Goal: Information Seeking & Learning: Understand process/instructions

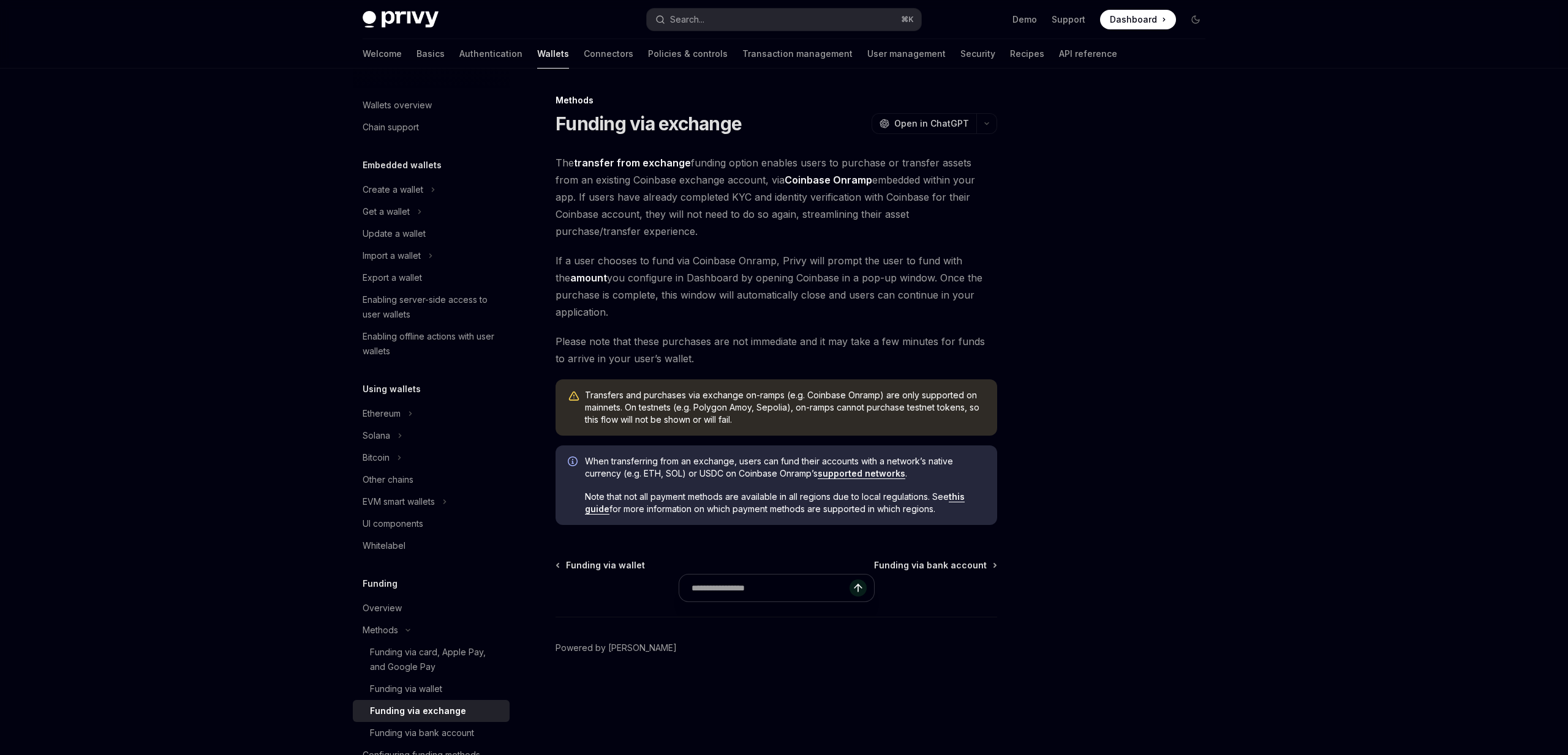
click at [701, 236] on span "The transfer from exchange funding option enables users to purchase or transfer…" at bounding box center [776, 197] width 441 height 86
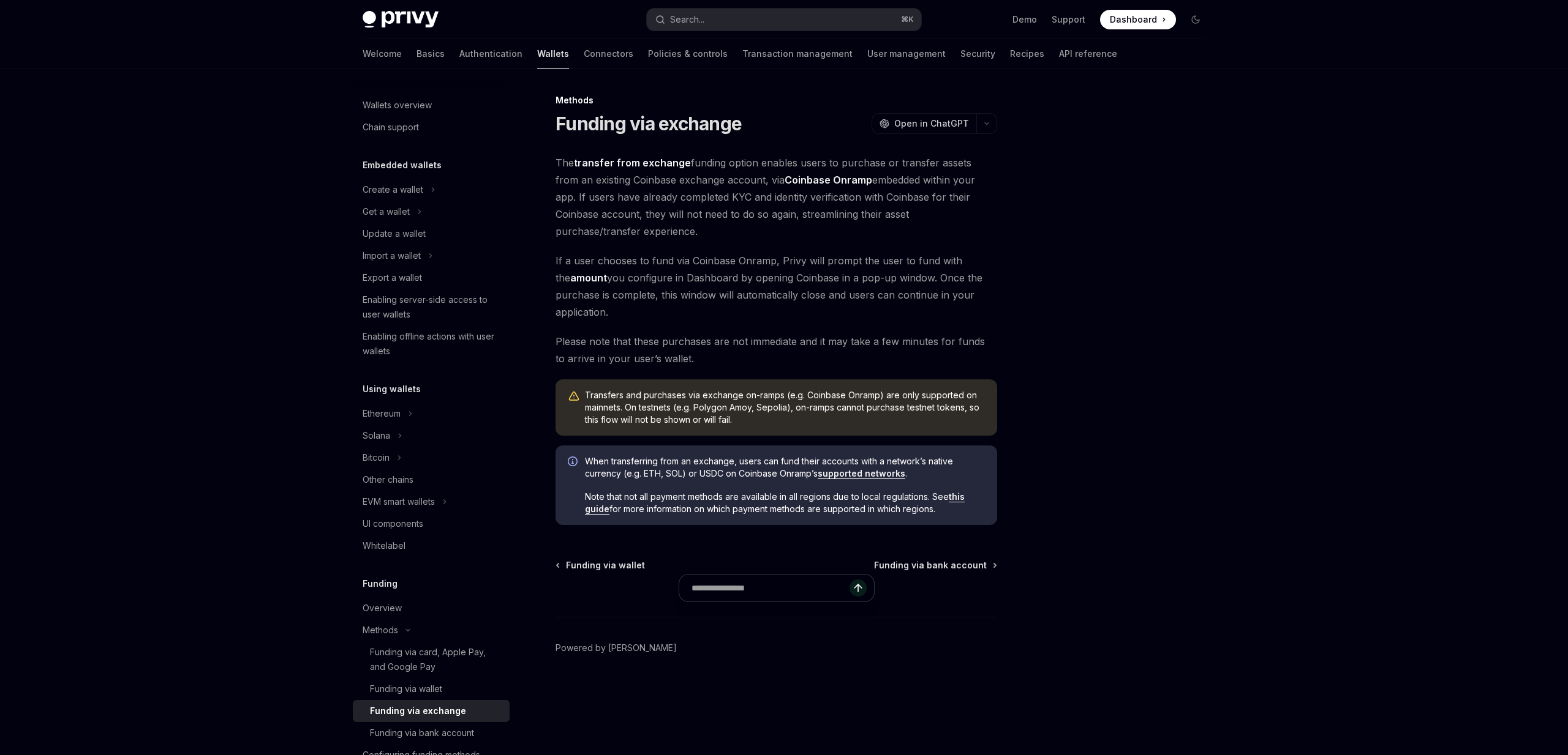
click at [701, 236] on span "The transfer from exchange funding option enables users to purchase or transfer…" at bounding box center [776, 197] width 441 height 86
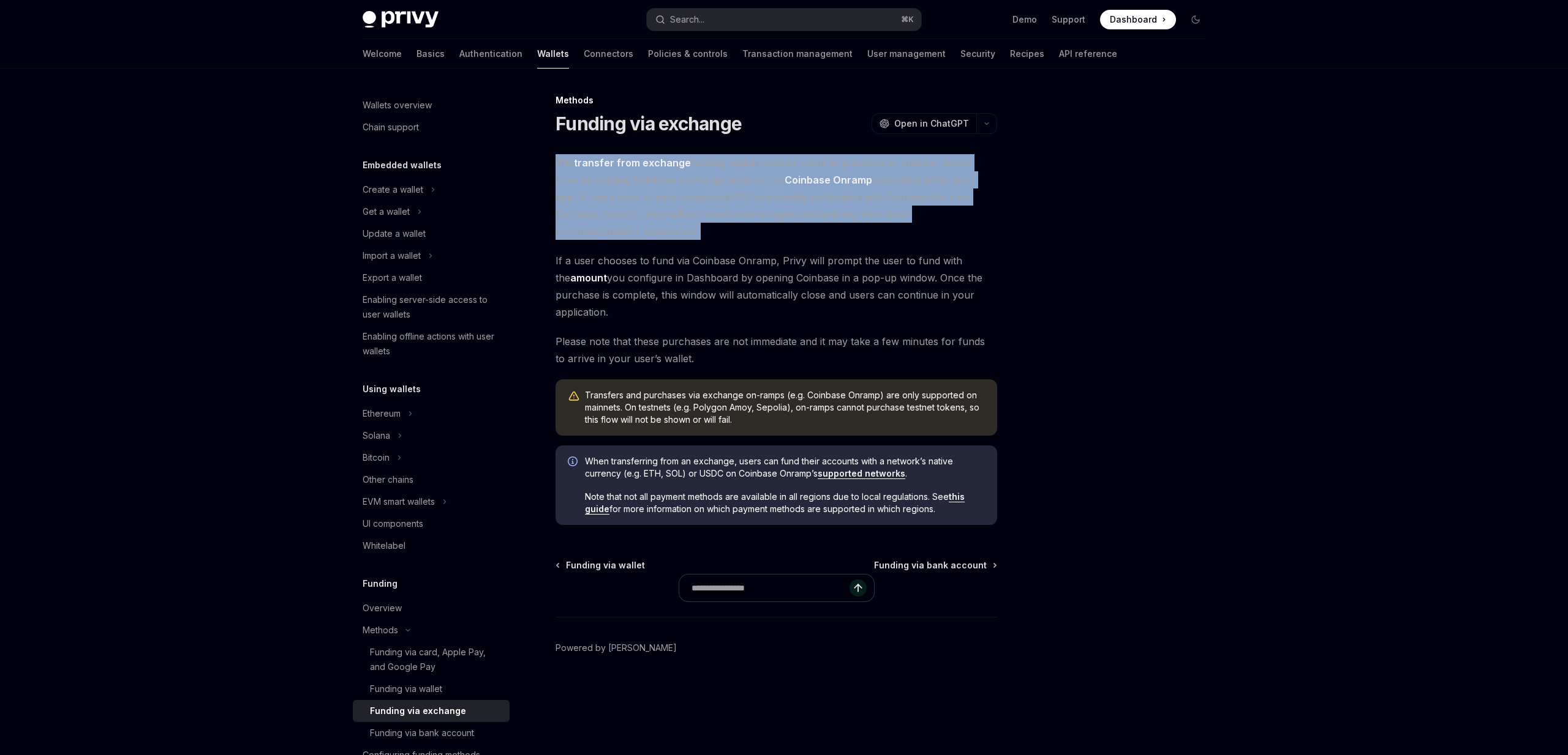
click at [701, 236] on span "The transfer from exchange funding option enables users to purchase or transfer…" at bounding box center [776, 197] width 441 height 86
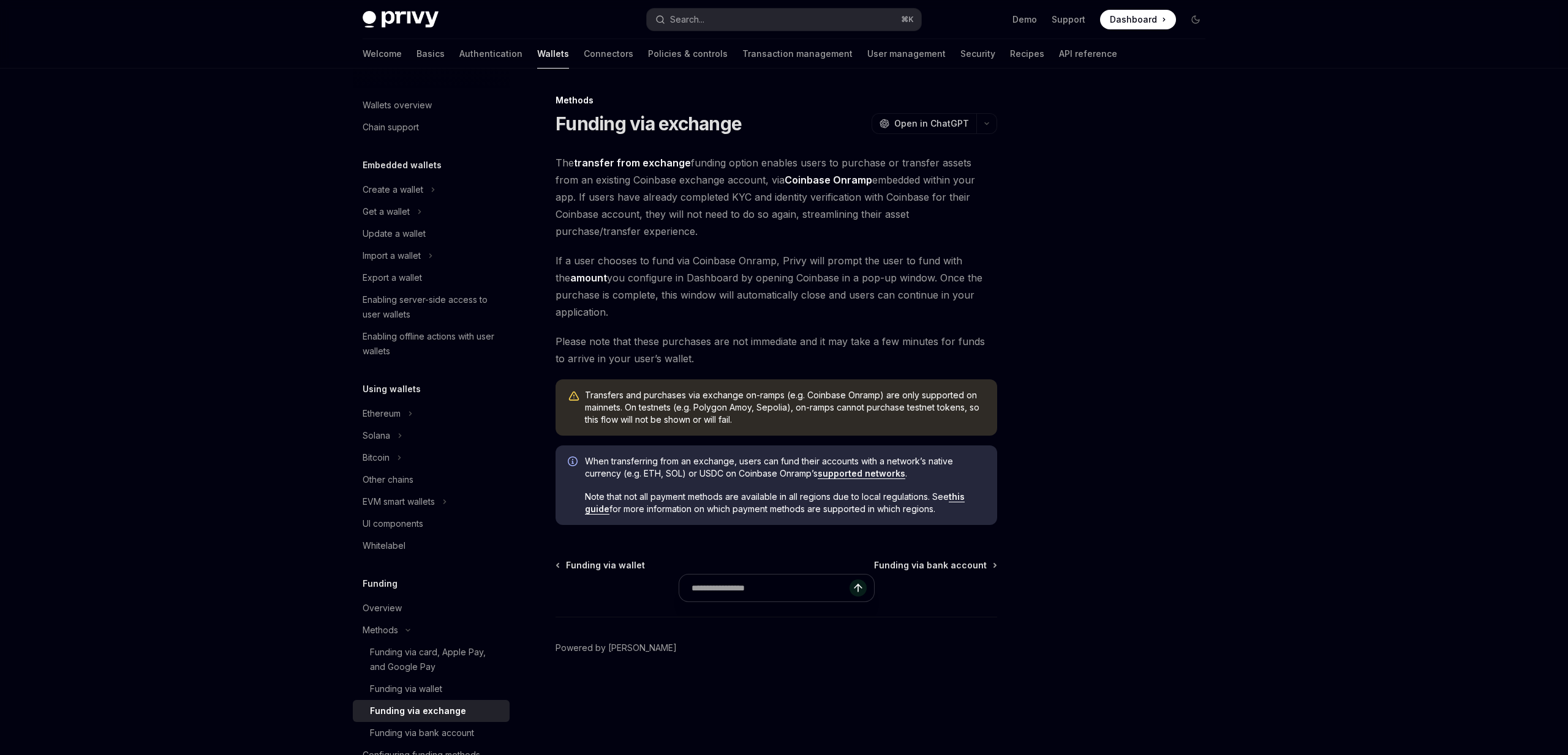
click at [701, 236] on span "The transfer from exchange funding option enables users to purchase or transfer…" at bounding box center [776, 197] width 441 height 86
click at [682, 289] on span "If a user chooses to fund via Coinbase Onramp, Privy will prompt the user to fu…" at bounding box center [776, 287] width 441 height 68
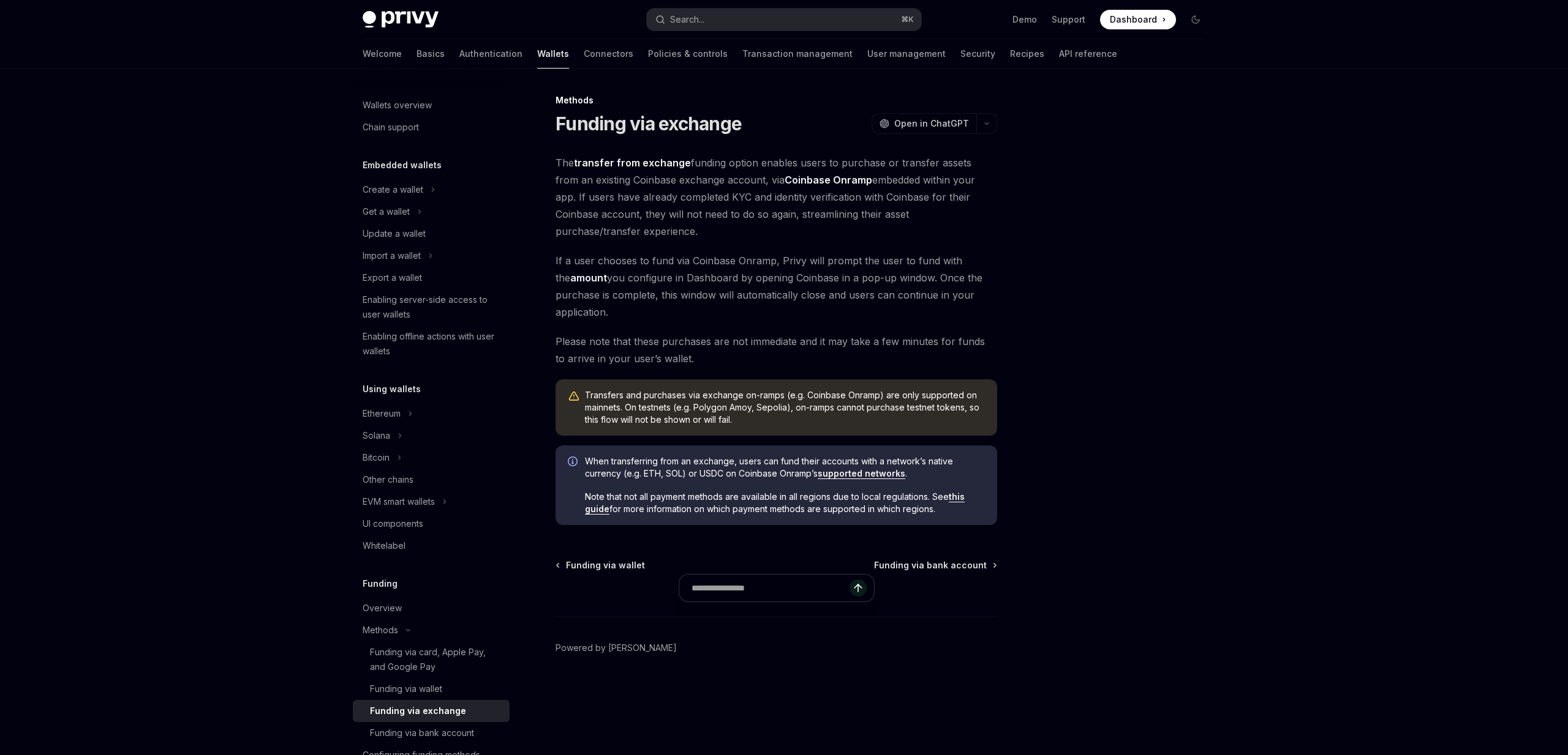
click at [682, 289] on span "If a user chooses to fund via Coinbase Onramp, Privy will prompt the user to fu…" at bounding box center [776, 287] width 441 height 68
